Goal: Task Accomplishment & Management: Use online tool/utility

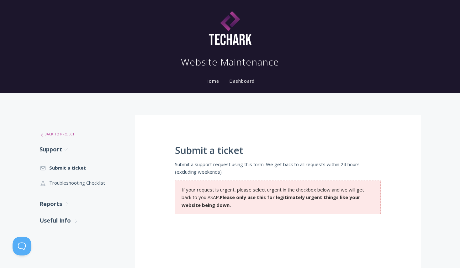
click at [53, 135] on link ".st0{fill:none;stroke:#000000;stroke-width:2;stroke-miterlimit:10;} Untitled-27…" at bounding box center [81, 134] width 83 height 13
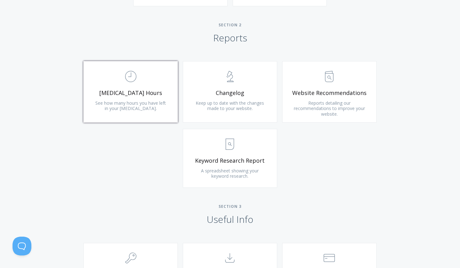
scroll to position [447, 0]
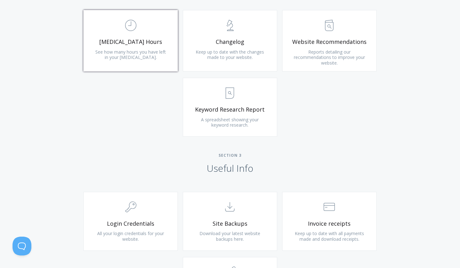
click at [150, 69] on link ".st0{fill:none;stroke:#000000;stroke-width:2;stroke-miterlimit:10;} Untitled-18…" at bounding box center [130, 40] width 94 height 61
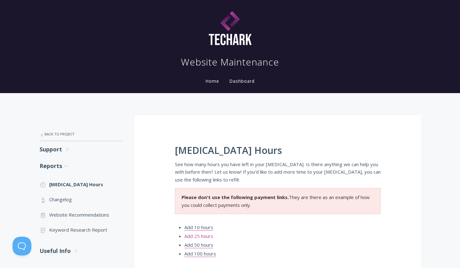
click at [211, 236] on link "Add 25 hours" at bounding box center [198, 236] width 29 height 7
